Goal: Task Accomplishment & Management: Complete application form

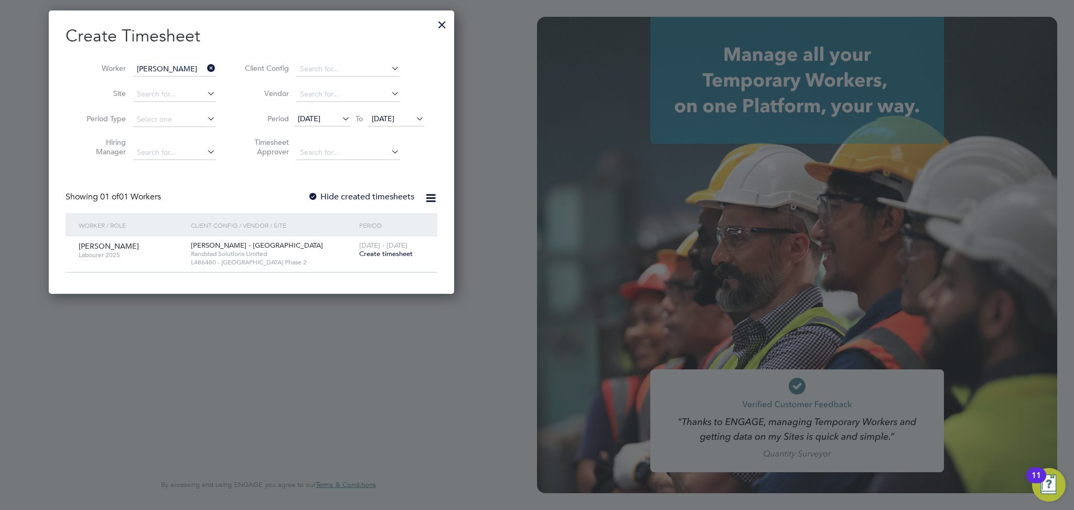
scroll to position [283, 406]
click at [385, 247] on span "[DATE] - [DATE]" at bounding box center [383, 245] width 48 height 9
click at [384, 250] on span "Create timesheet" at bounding box center [385, 253] width 53 height 9
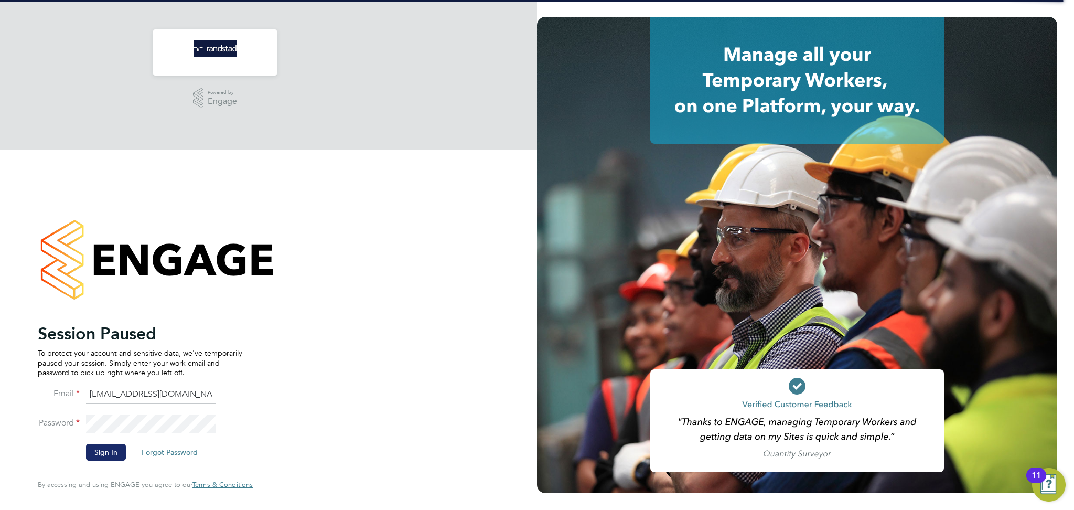
click at [93, 448] on button "Sign In" at bounding box center [106, 452] width 40 height 17
click at [0, 0] on div "Sorry, we are having problems connecting to our services." at bounding box center [0, 0] width 0 height 0
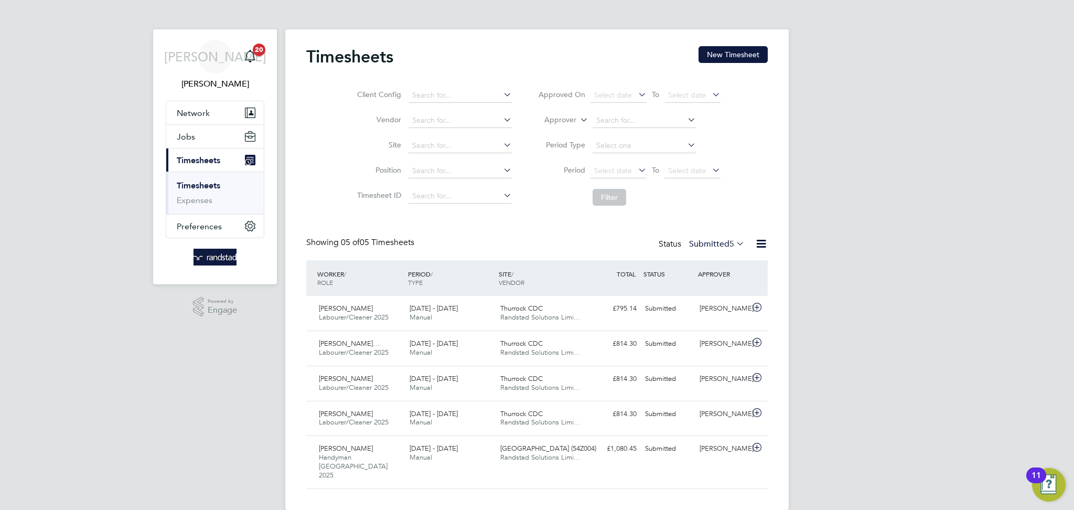
click at [741, 50] on button "New Timesheet" at bounding box center [732, 54] width 69 height 17
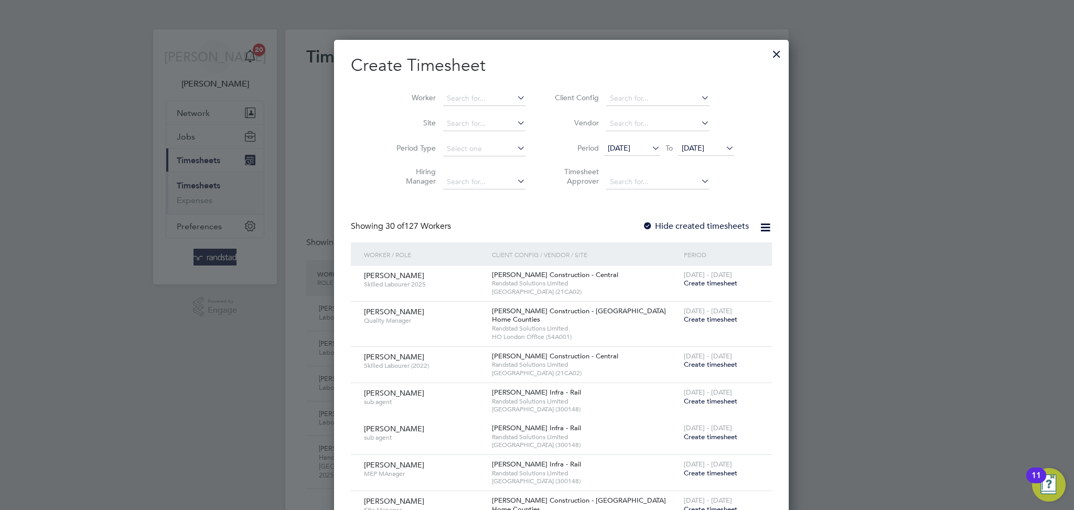
scroll to position [1901, 406]
click at [456, 99] on input at bounding box center [484, 98] width 82 height 15
type input "b"
click at [485, 112] on b "Sok" at bounding box center [491, 112] width 13 height 9
type input "[PERSON_NAME]"
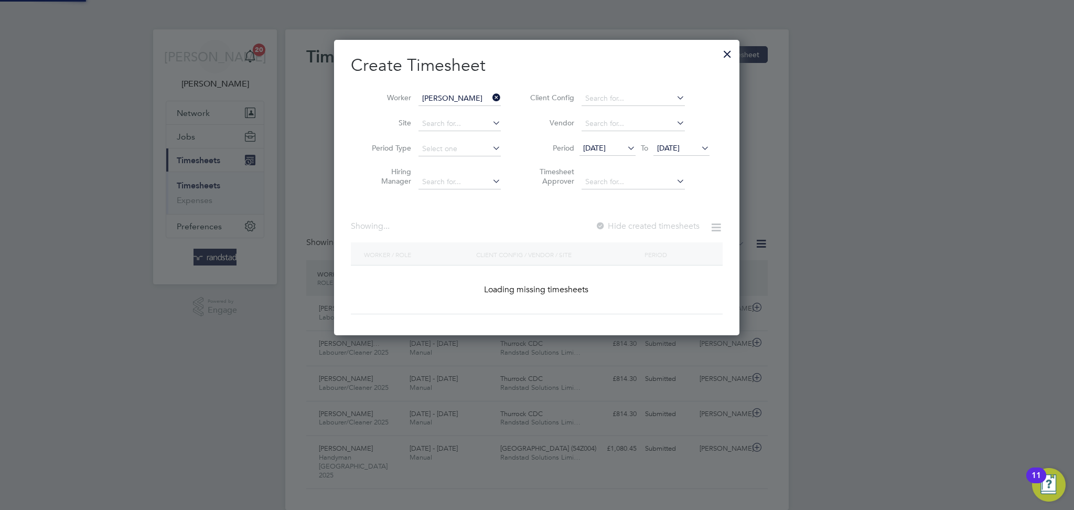
scroll to position [283, 406]
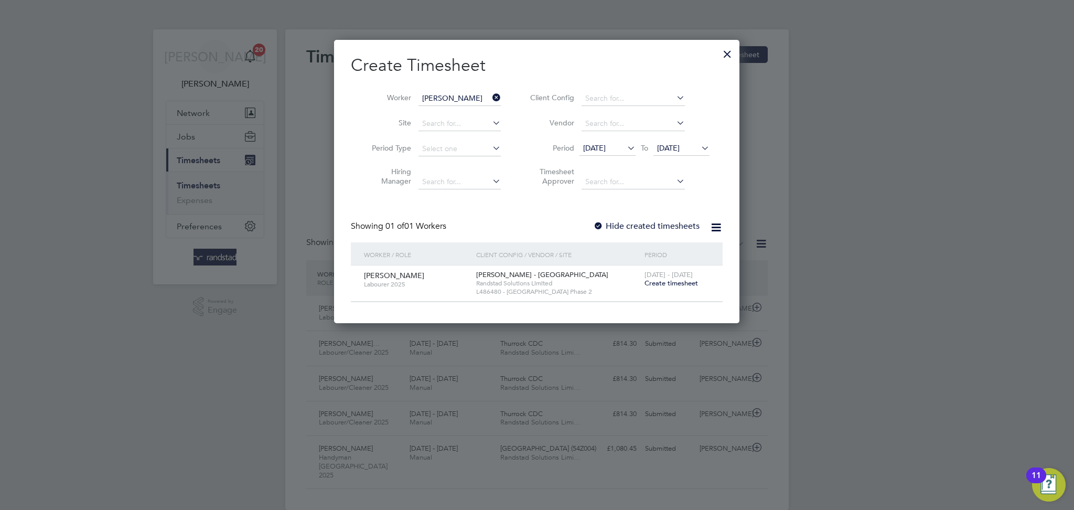
click at [652, 283] on span "Create timesheet" at bounding box center [670, 282] width 53 height 9
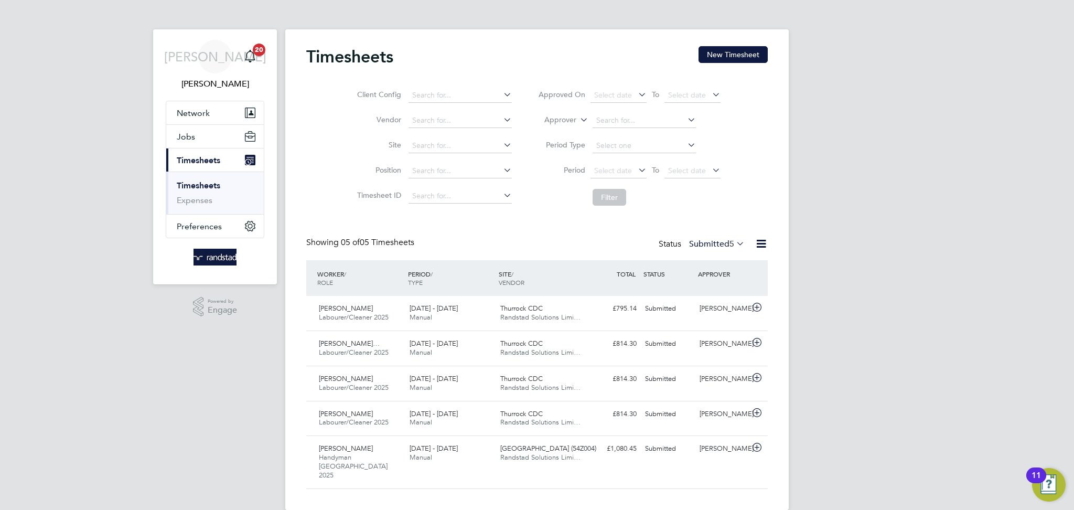
scroll to position [5, 5]
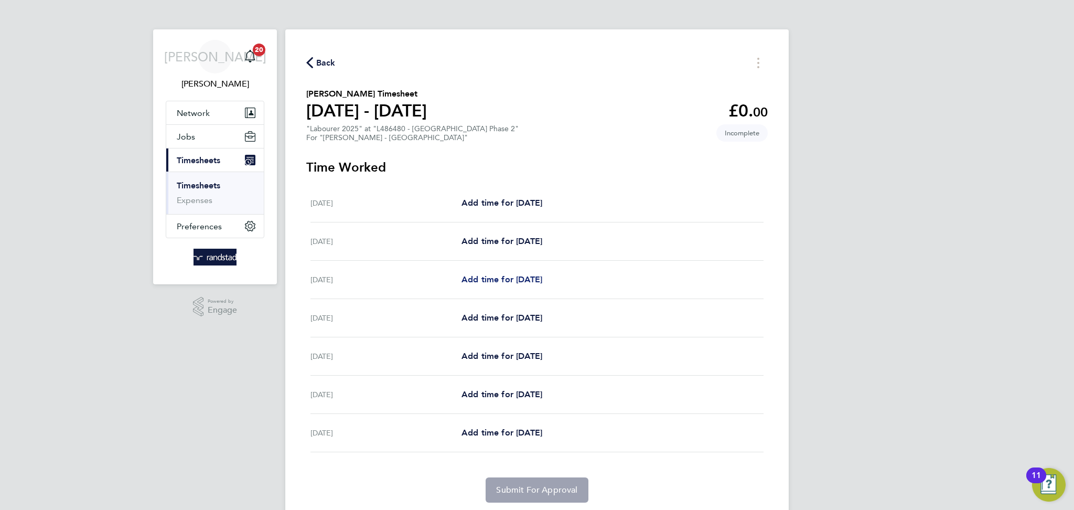
click at [497, 276] on span "Add time for [DATE]" at bounding box center [501, 279] width 81 height 10
select select "30"
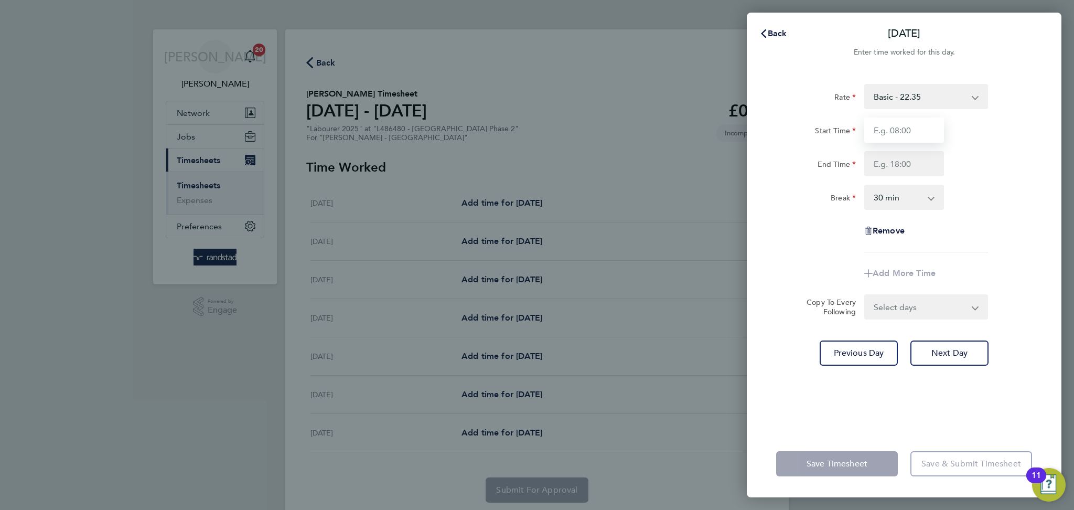
click at [888, 134] on input "Start Time" at bounding box center [904, 129] width 80 height 25
type input "07:30"
click at [910, 169] on input "End Time" at bounding box center [904, 163] width 80 height 25
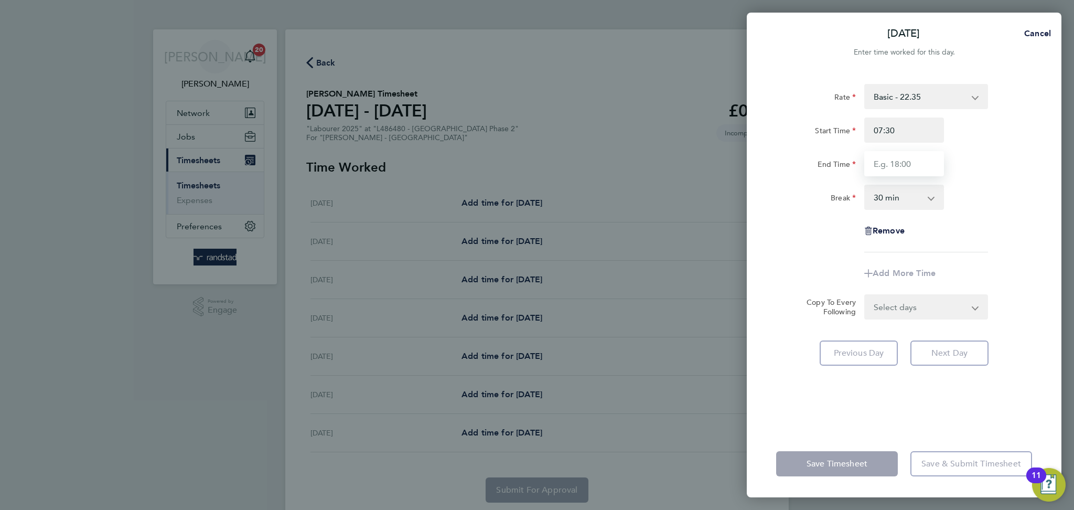
type input "16:30"
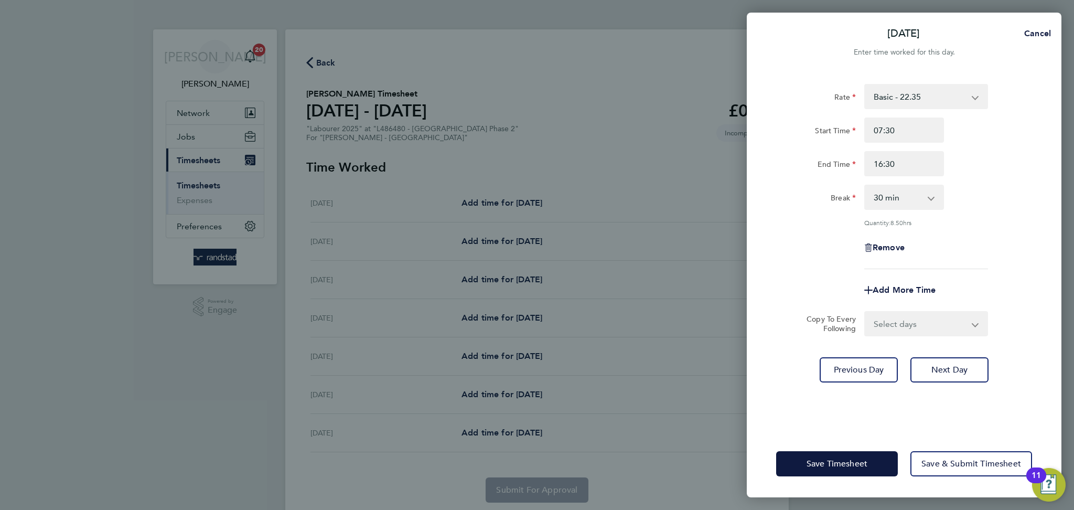
click at [938, 271] on app-timesheet-line-form-group "Rate Basic - 22.35 Overtime - 32.38 Overtime 2 - 42.41 Start Time 07:30 End Tim…" at bounding box center [904, 193] width 256 height 219
click at [901, 326] on select "Select days Day [DATE] [DATE] [DATE] [DATE]" at bounding box center [920, 323] width 110 height 23
select select "DAY"
click at [865, 312] on select "Select days Day [DATE] [DATE] [DATE] [DATE]" at bounding box center [920, 323] width 110 height 23
select select "[DATE]"
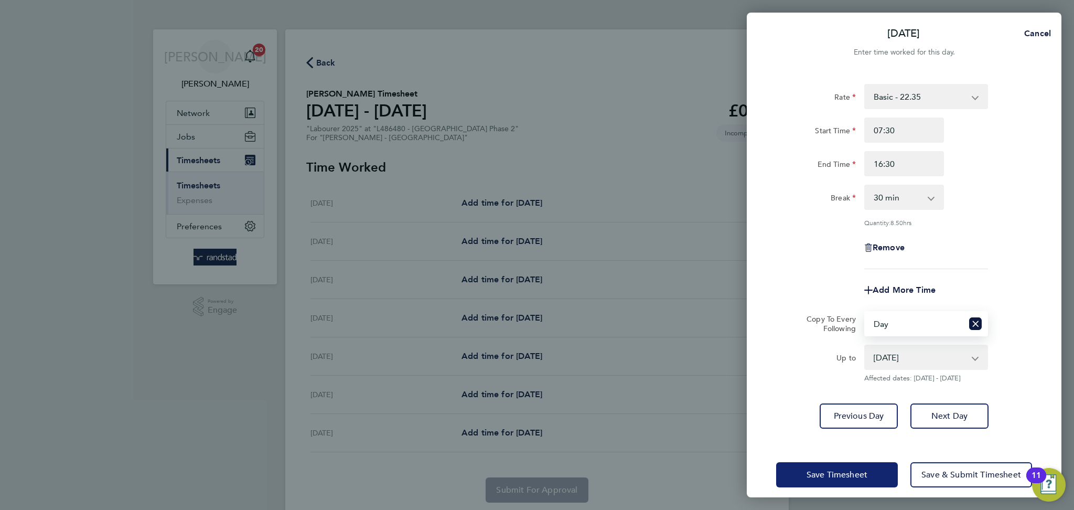
click at [869, 472] on button "Save Timesheet" at bounding box center [837, 474] width 122 height 25
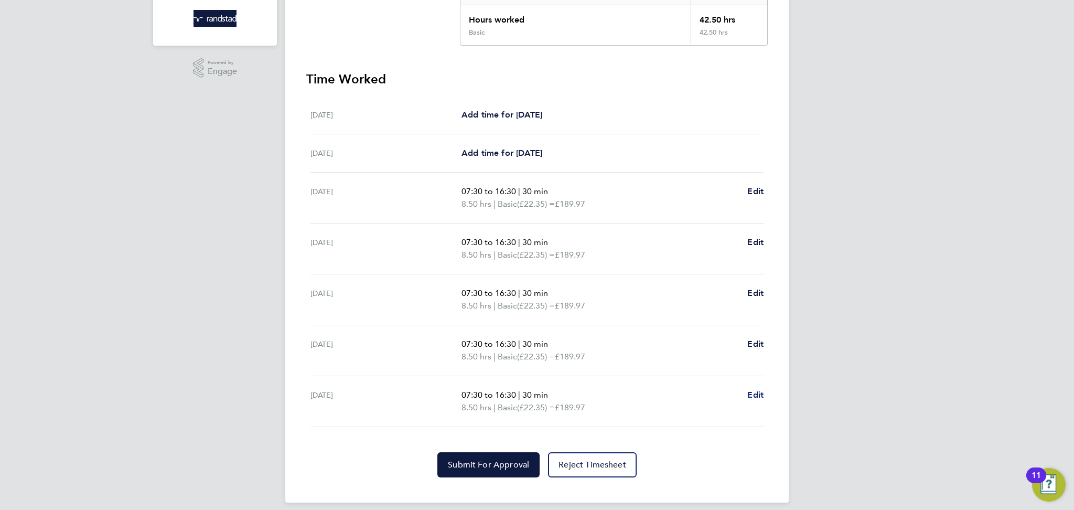
click at [752, 390] on span "Edit" at bounding box center [755, 395] width 16 height 10
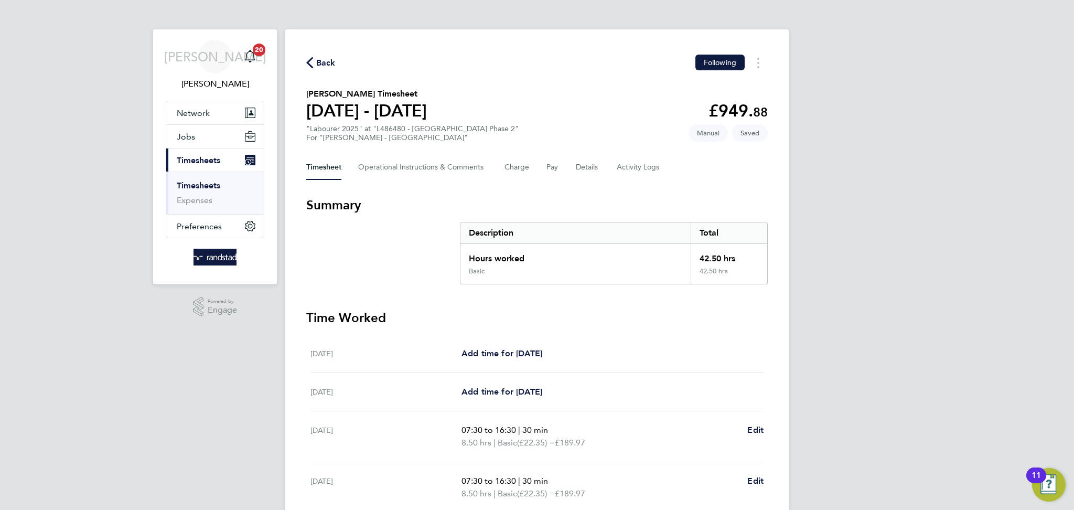
select select "30"
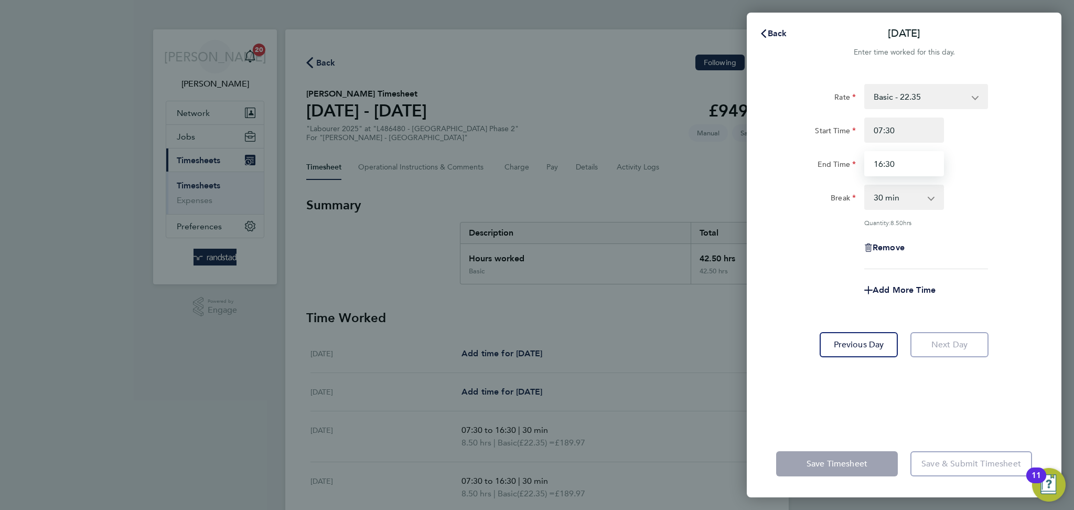
click at [908, 163] on input "16:30" at bounding box center [904, 163] width 80 height 25
type input "13:00"
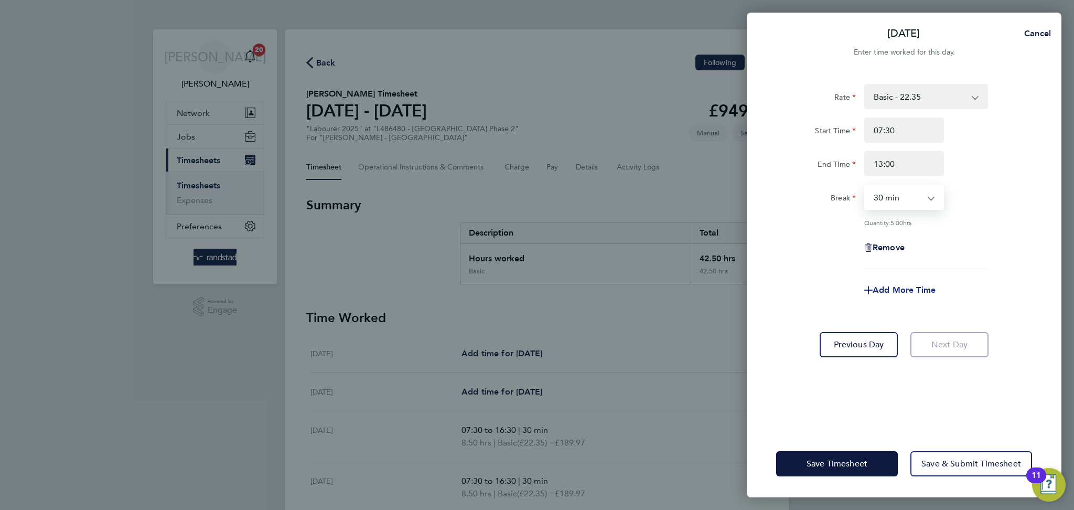
click at [891, 288] on span "Add More Time" at bounding box center [904, 290] width 63 height 10
select select "null"
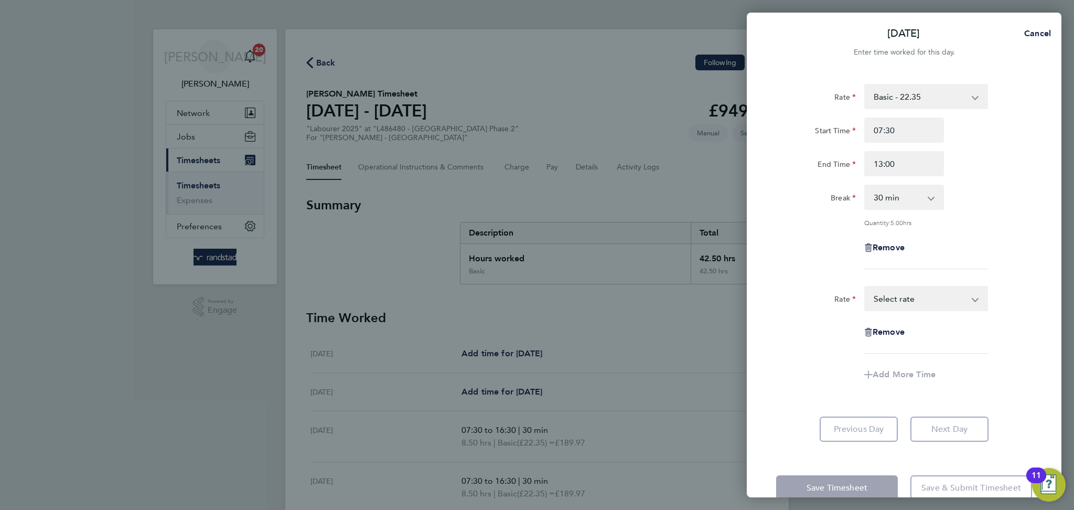
click at [915, 301] on select "Basic - 22.35 Overtime - 32.38 Overtime 2 - 42.41 Select rate" at bounding box center [919, 298] width 109 height 23
select select "30"
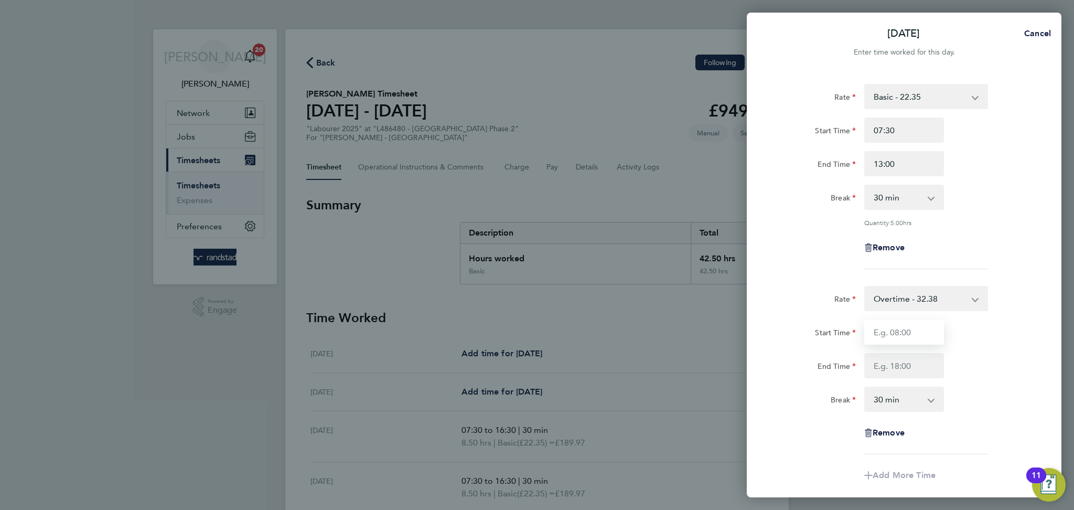
click at [908, 337] on input "Start Time" at bounding box center [904, 331] width 80 height 25
type input "13:00"
click at [903, 362] on input "End Time" at bounding box center [904, 365] width 80 height 25
type input "16:30"
click at [910, 395] on select "0 min 15 min 30 min 45 min 60 min 75 min 90 min" at bounding box center [897, 399] width 65 height 23
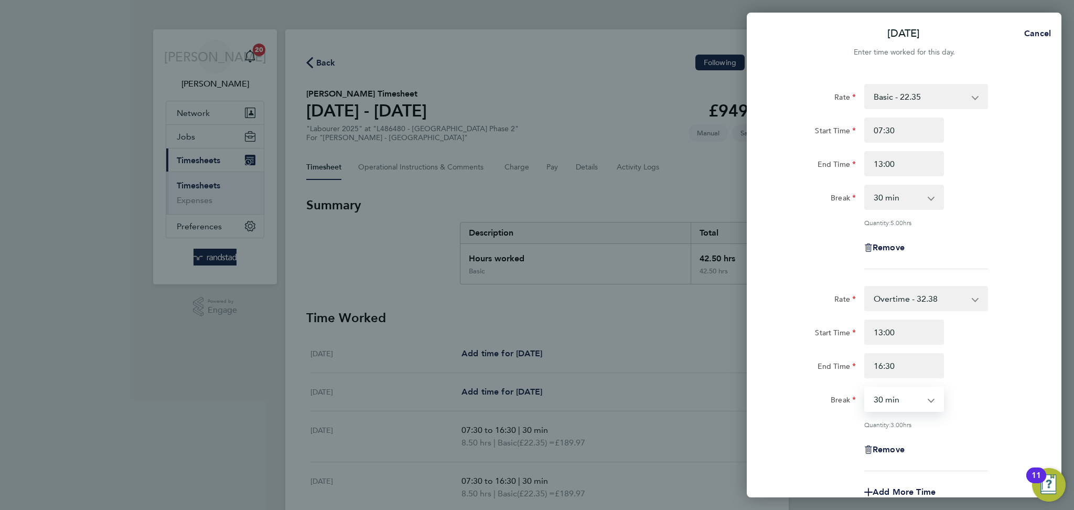
select select "0"
click at [865, 388] on select "0 min 15 min 30 min 45 min 60 min 75 min 90 min" at bounding box center [897, 399] width 65 height 23
click at [1014, 326] on div "Start Time 13:00" at bounding box center [904, 331] width 264 height 25
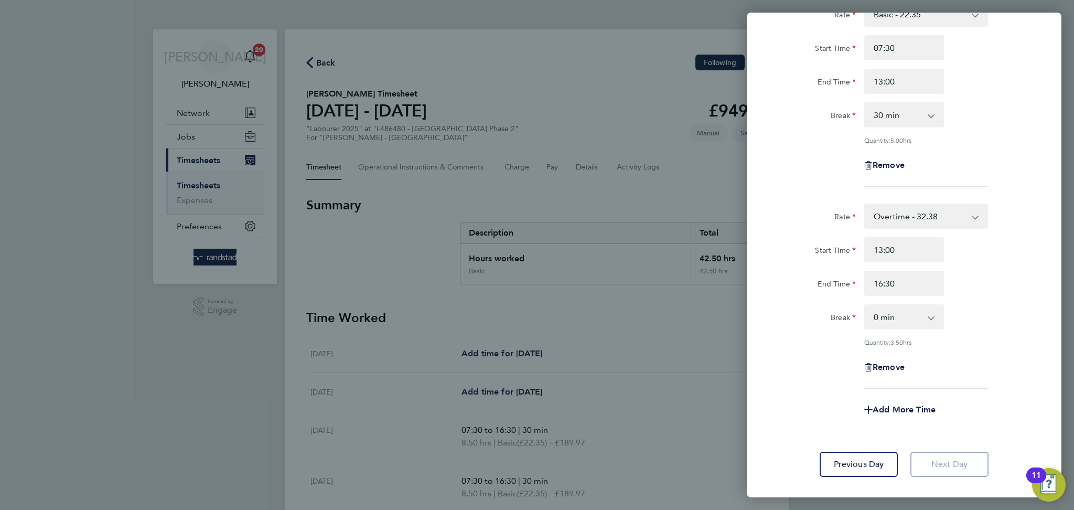
scroll to position [137, 0]
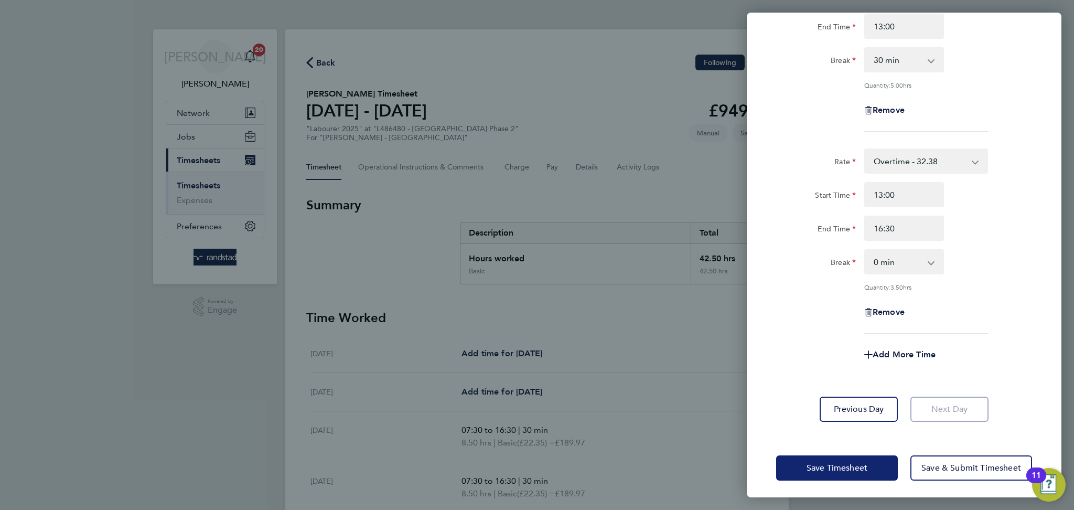
click at [841, 465] on span "Save Timesheet" at bounding box center [836, 468] width 61 height 10
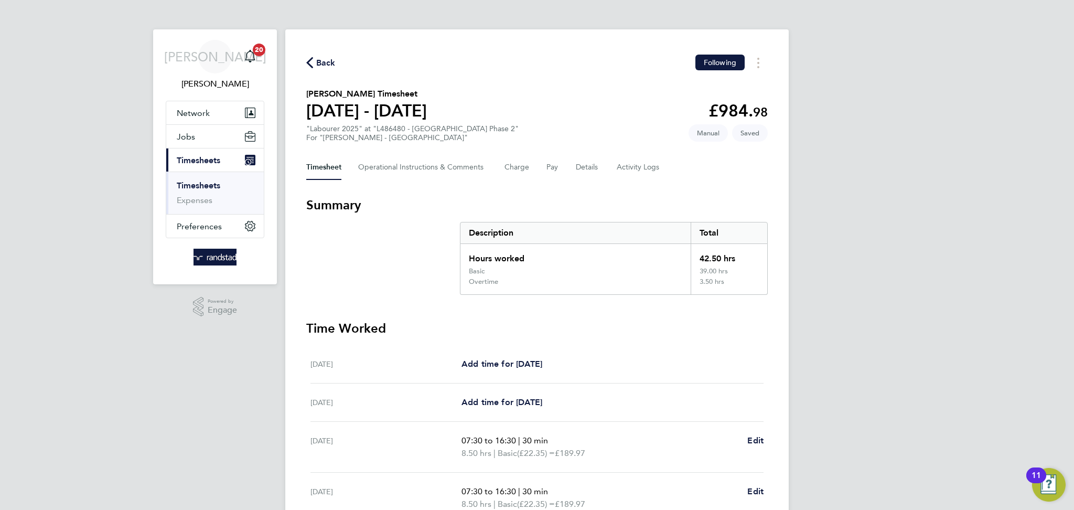
scroll to position [289, 0]
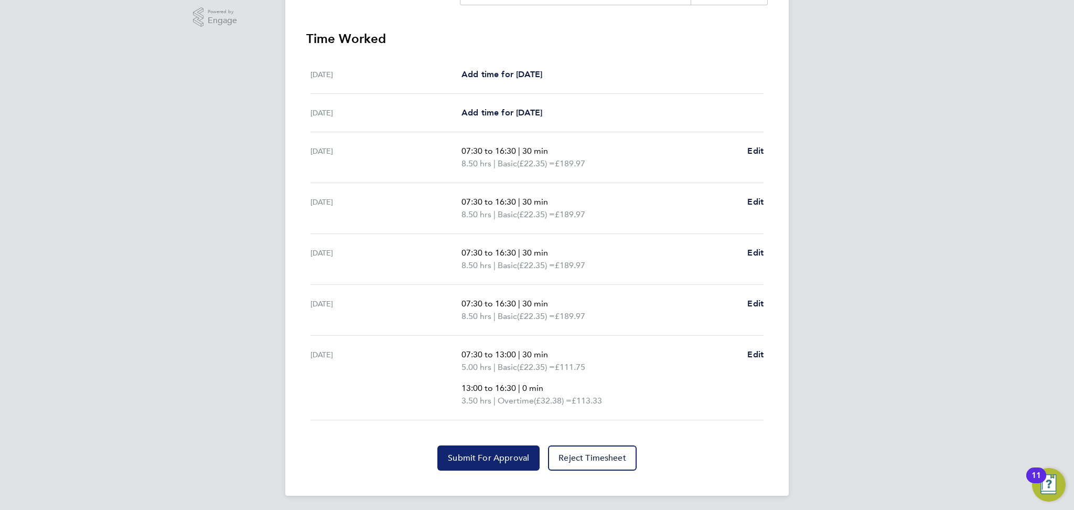
click at [487, 453] on span "Submit For Approval" at bounding box center [488, 458] width 81 height 10
